Goal: Answer question/provide support

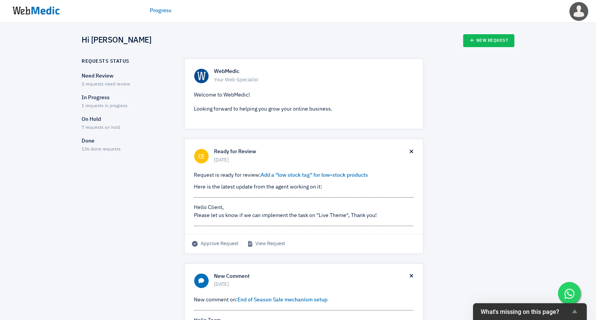
click at [109, 75] on p "Need Review" at bounding box center [126, 76] width 89 height 8
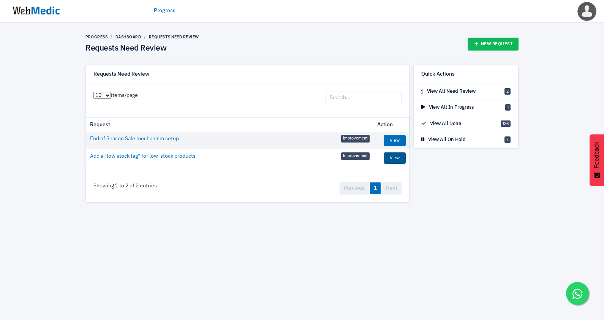
click at [401, 155] on link "View" at bounding box center [394, 157] width 22 height 11
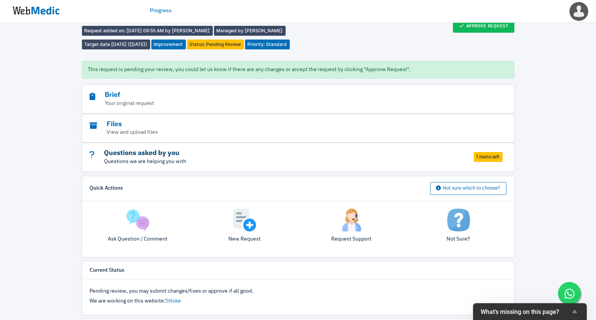
scroll to position [47, 0]
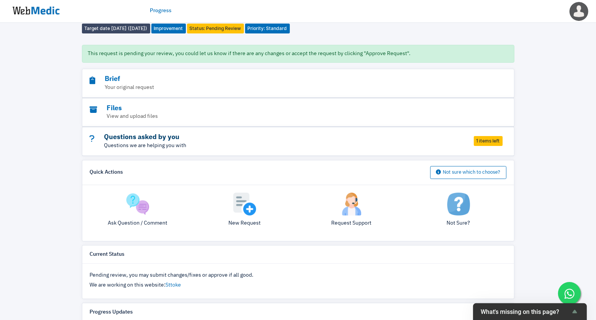
click at [135, 142] on h3 "Questions asked by you" at bounding box center [277, 137] width 375 height 9
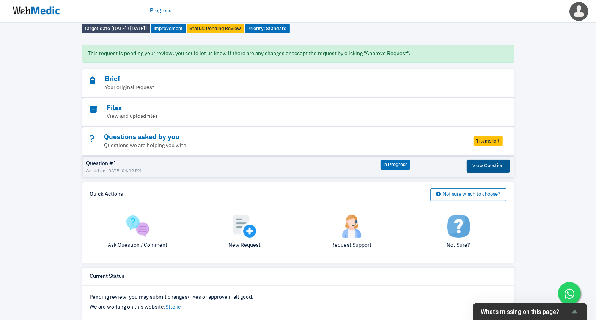
click at [467, 172] on button "View Question" at bounding box center [488, 165] width 43 height 13
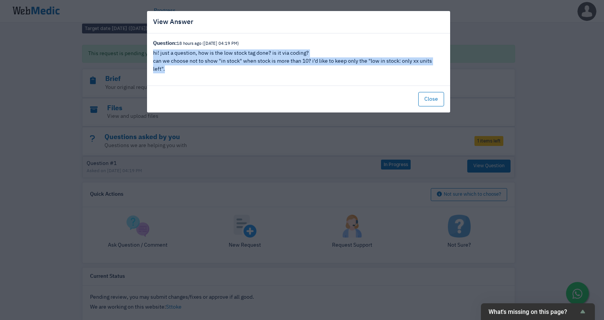
drag, startPoint x: 150, startPoint y: 51, endPoint x: 446, endPoint y: 62, distance: 296.3
click at [446, 62] on div "Question: 18 hours ago (14/8/2025 04:19 PM) hi! just a question, how is the low…" at bounding box center [298, 59] width 303 height 52
copy div "hi! just a question, how is the low stock tag done? is it via coding? can we ch…"
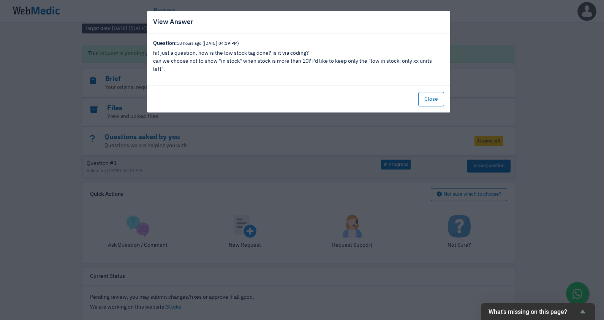
click at [522, 84] on div "View Answer Question: 18 hours ago (14/8/2025 04:19 PM) hi! just a question, ho…" at bounding box center [302, 160] width 604 height 320
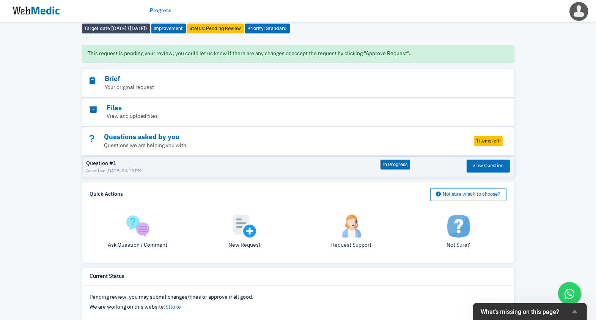
click at [22, 10] on img at bounding box center [36, 11] width 57 height 24
